Goal: Find specific page/section: Find specific page/section

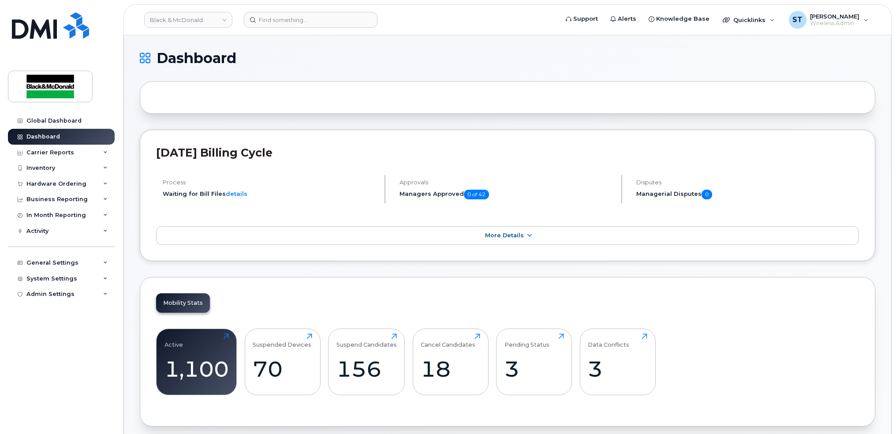
drag, startPoint x: 590, startPoint y: 64, endPoint x: 384, endPoint y: 64, distance: 205.9
click at [589, 64] on h1 "Dashboard" at bounding box center [505, 58] width 731 height 14
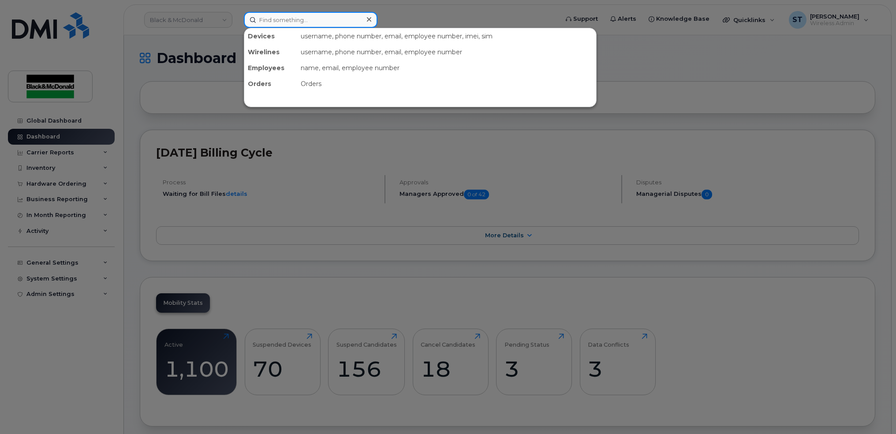
click at [306, 22] on input at bounding box center [311, 20] width 134 height 16
paste input "CHRIS LEWITSKY"
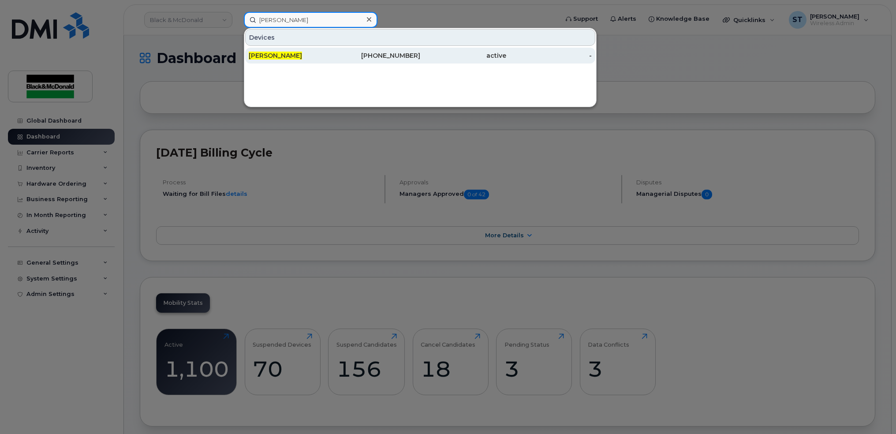
type input "CHRIS LEWITSKY"
click at [277, 61] on div "[PERSON_NAME]" at bounding box center [292, 56] width 86 height 16
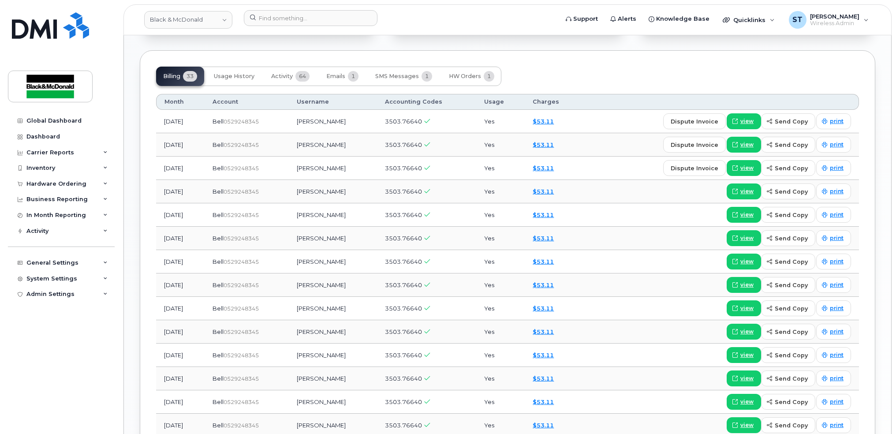
scroll to position [173, 0]
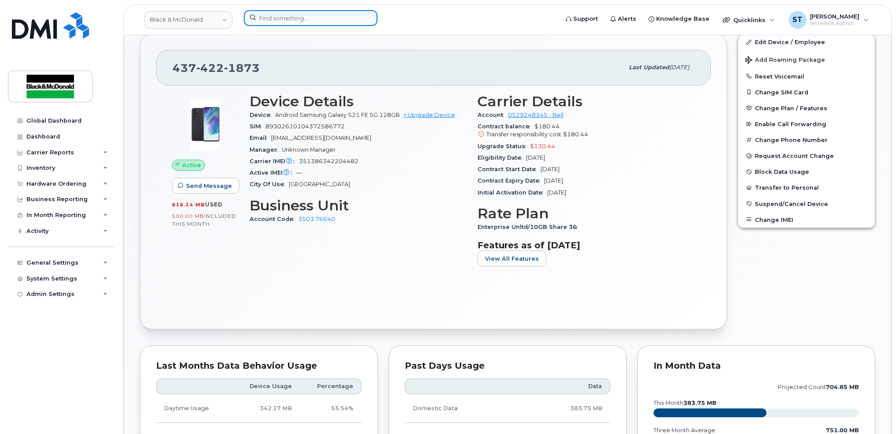
click at [297, 21] on input at bounding box center [311, 18] width 134 height 16
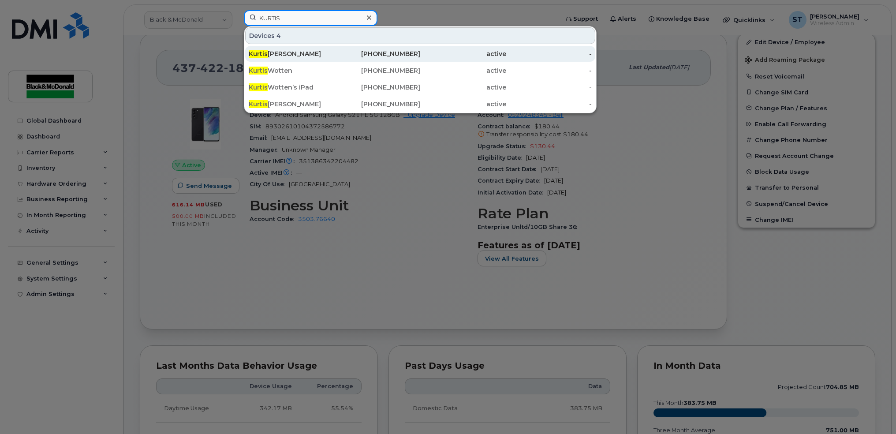
type input "KURTIS"
click at [288, 53] on div "[PERSON_NAME]" at bounding box center [292, 53] width 86 height 9
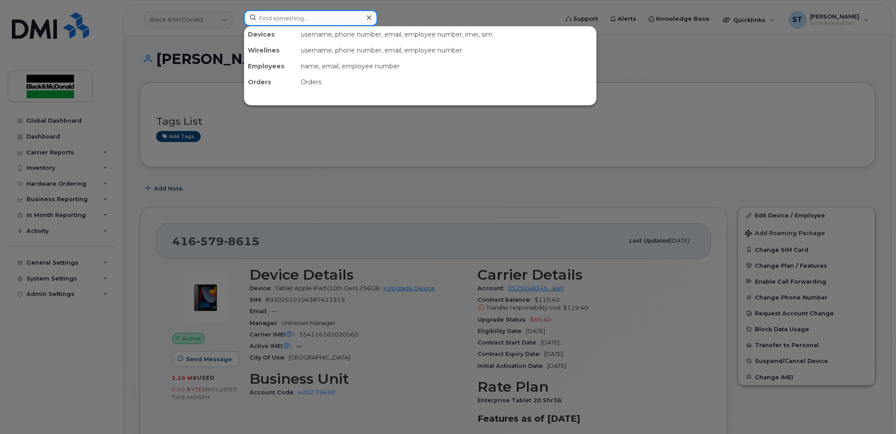
click at [282, 19] on input at bounding box center [311, 18] width 134 height 16
paste input "354562112789293"
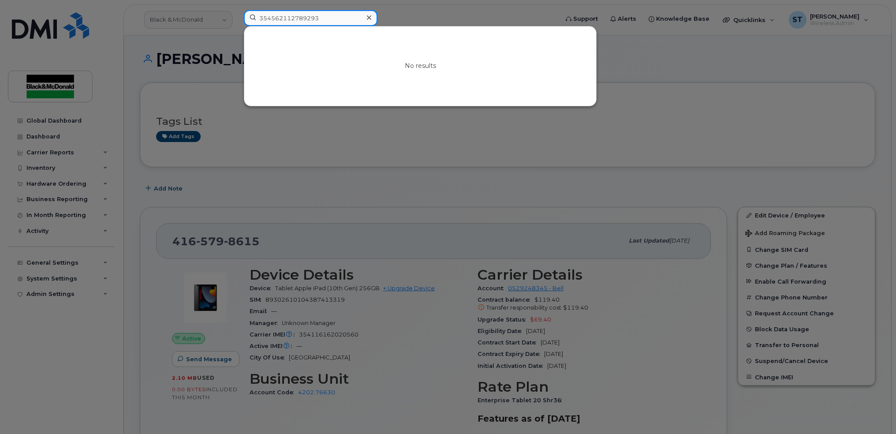
type input "354562112789293"
